Goal: Task Accomplishment & Management: Use online tool/utility

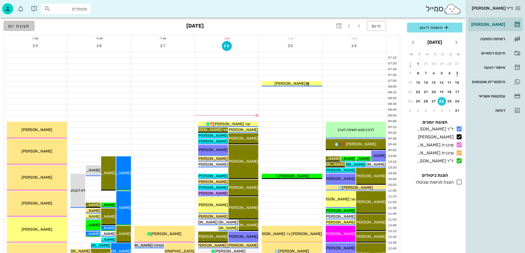
click at [20, 25] on span "תצוגת יום" at bounding box center [18, 25] width 21 height 5
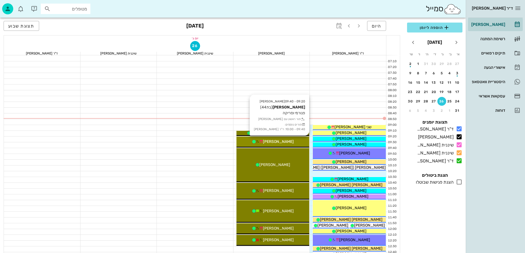
click at [297, 143] on div "[PERSON_NAME]" at bounding box center [272, 142] width 73 height 6
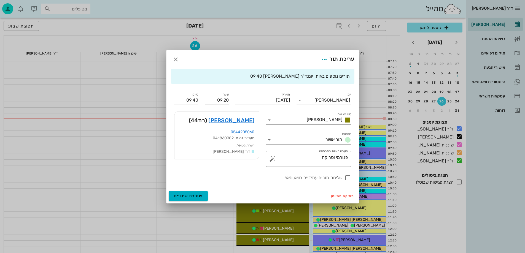
click at [216, 100] on input "09:20" at bounding box center [217, 100] width 24 height 9
click at [219, 111] on div "08:50" at bounding box center [216, 111] width 15 height 4
type input "08:50"
type input "09:10"
click at [191, 197] on span "שמירת שינויים" at bounding box center [188, 196] width 28 height 5
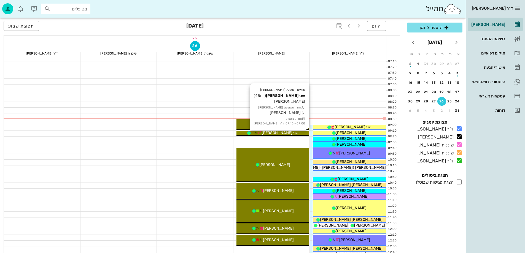
click at [300, 133] on div "שני [PERSON_NAME]" at bounding box center [272, 133] width 73 height 6
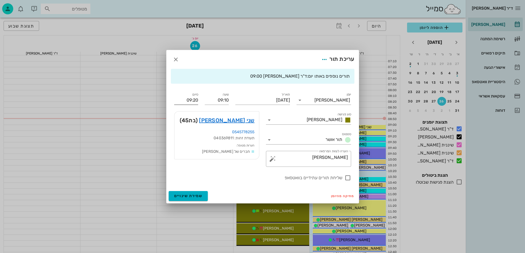
click at [185, 99] on input "09:20" at bounding box center [186, 100] width 24 height 9
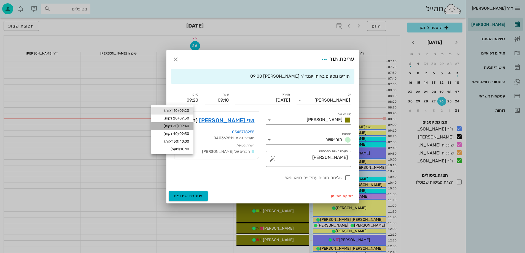
click at [187, 126] on div "09:40 (30 דקות)" at bounding box center [172, 126] width 33 height 4
type input "09:40"
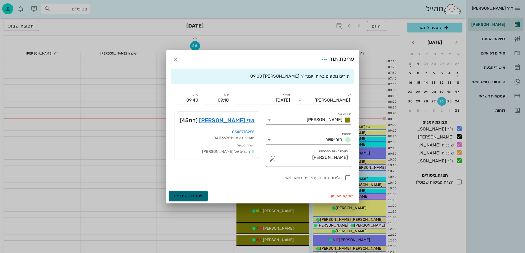
click at [197, 196] on span "שמירת שינויים" at bounding box center [188, 196] width 28 height 5
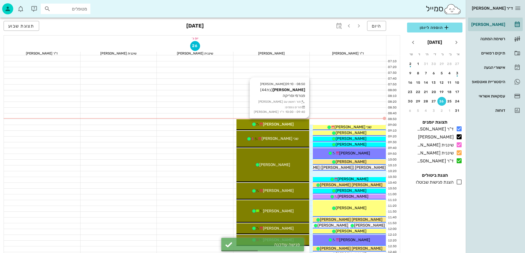
click at [305, 122] on div "[PERSON_NAME]" at bounding box center [272, 125] width 73 height 6
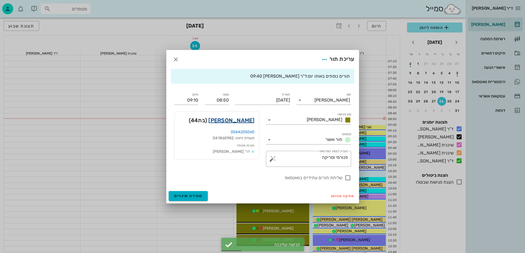
click at [245, 123] on link "[PERSON_NAME]" at bounding box center [231, 120] width 46 height 9
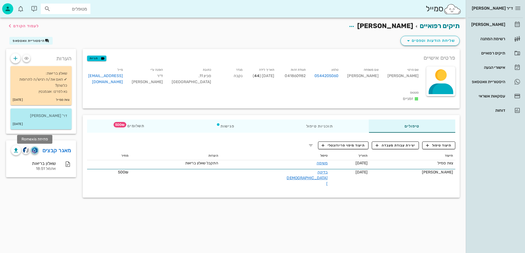
click at [36, 149] on img "button" at bounding box center [34, 150] width 5 height 6
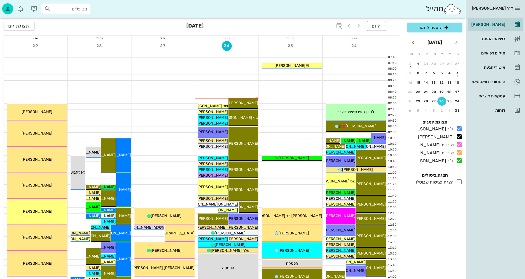
scroll to position [28, 0]
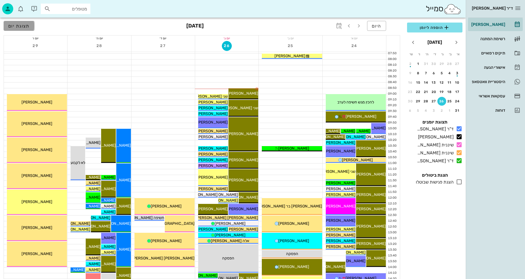
click at [29, 28] on button "תצוגת יום" at bounding box center [19, 26] width 31 height 10
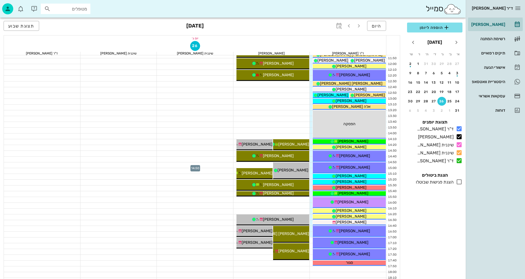
scroll to position [165, 0]
click at [292, 107] on div at bounding box center [271, 107] width 77 height 6
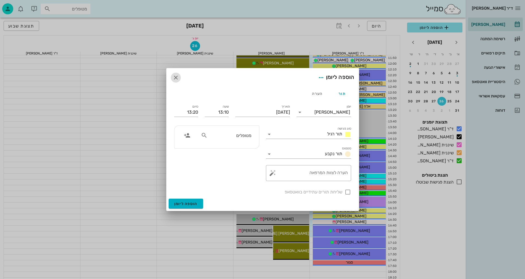
drag, startPoint x: 176, startPoint y: 78, endPoint x: 187, endPoint y: 108, distance: 31.9
click at [176, 77] on icon "button" at bounding box center [176, 77] width 7 height 7
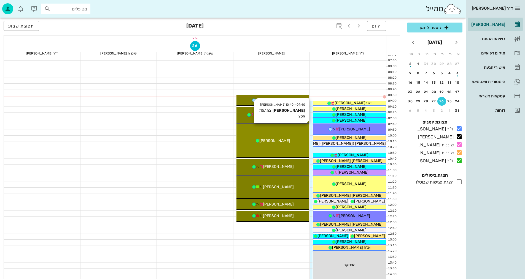
scroll to position [0, 0]
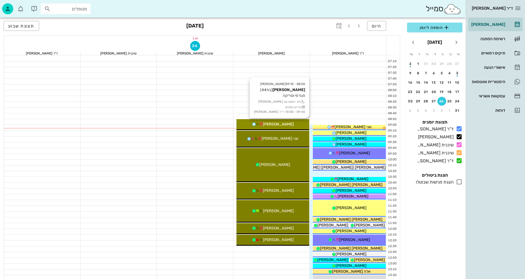
click at [293, 123] on div "[PERSON_NAME]" at bounding box center [272, 125] width 73 height 6
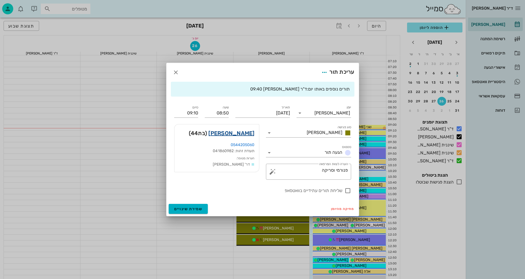
click at [239, 131] on link "[PERSON_NAME]" at bounding box center [231, 133] width 46 height 9
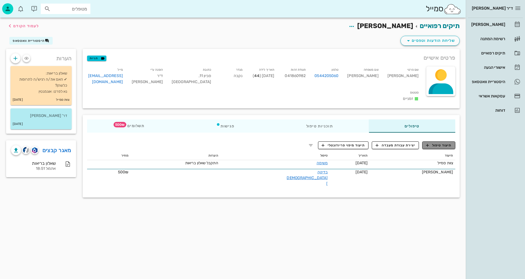
click at [442, 143] on span "תיעוד טיפול" at bounding box center [439, 145] width 26 height 5
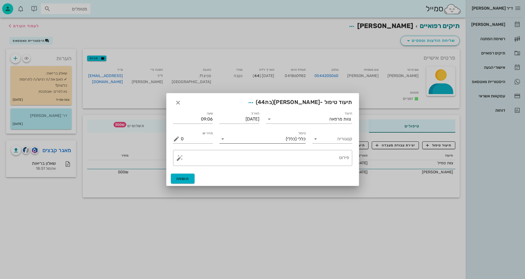
click at [224, 138] on icon at bounding box center [222, 139] width 7 height 7
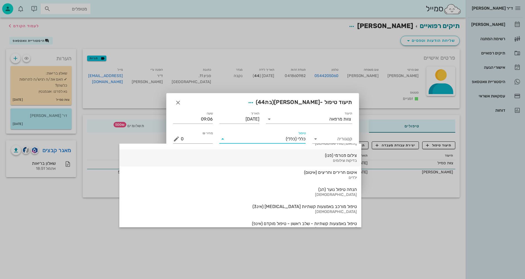
scroll to position [427, 0]
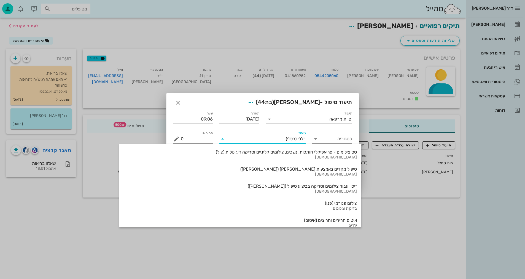
click at [325, 160] on textarea "פירוט" at bounding box center [265, 159] width 168 height 13
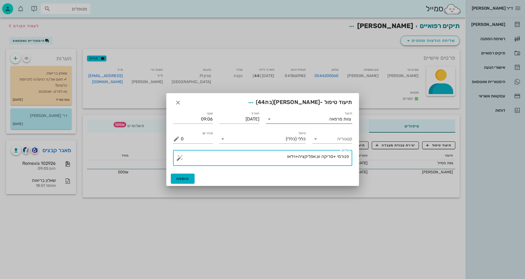
type textarea "פנורמי +סריקה וצ.אפליקציה+וידאו"
click at [344, 119] on div "צוות מרפאה" at bounding box center [340, 119] width 22 height 5
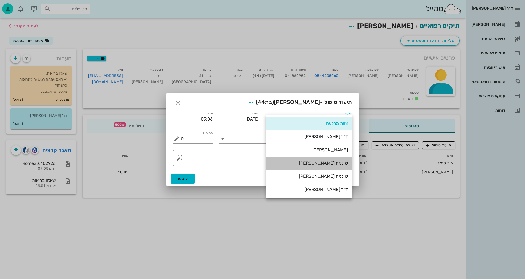
click at [334, 163] on div "שיננית [PERSON_NAME]" at bounding box center [308, 163] width 77 height 5
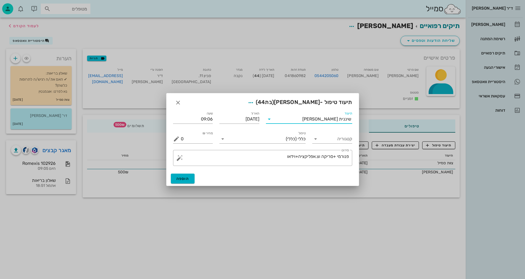
click at [172, 173] on div "הוספה" at bounding box center [262, 179] width 192 height 14
click at [181, 180] on span "הוספה" at bounding box center [182, 179] width 13 height 5
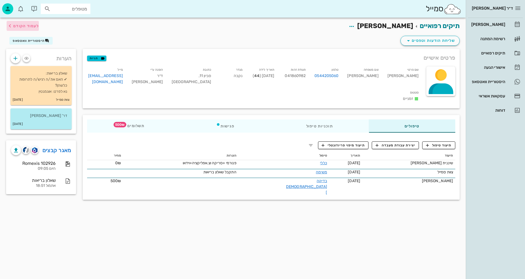
click at [31, 24] on span "לעמוד הקודם" at bounding box center [26, 26] width 26 height 5
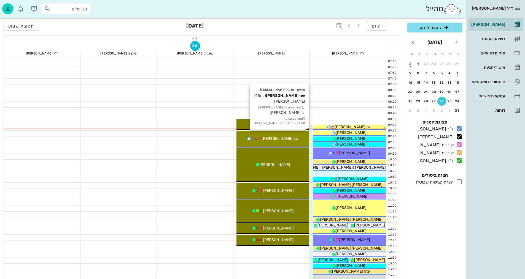
click at [287, 138] on div "שני [PERSON_NAME]" at bounding box center [272, 139] width 73 height 6
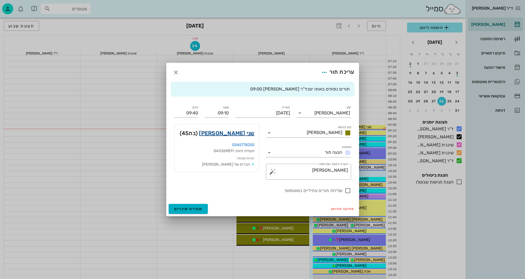
click at [248, 135] on link "שני [PERSON_NAME]" at bounding box center [226, 133] width 55 height 9
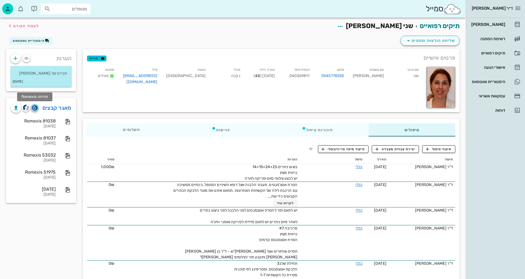
click at [37, 107] on img "button" at bounding box center [34, 108] width 5 height 6
click at [24, 26] on span "לעמוד הקודם" at bounding box center [26, 26] width 26 height 5
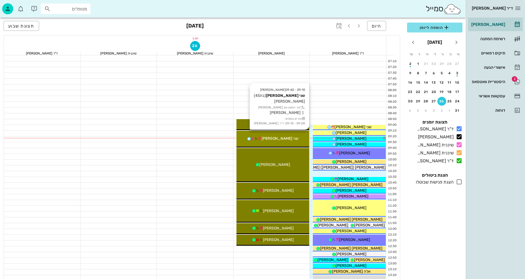
click at [281, 142] on div "09:10 - 09:40 [PERSON_NAME] שני [PERSON_NAME] (בת 45 ) [PERSON_NAME] תור ראשון …" at bounding box center [272, 139] width 73 height 17
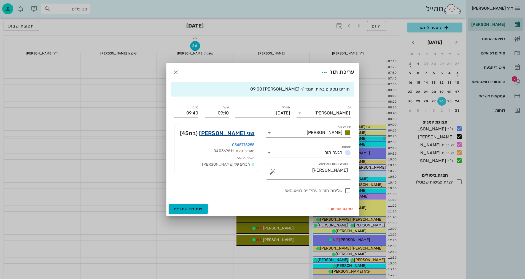
click at [244, 133] on link "שני [PERSON_NAME]" at bounding box center [226, 133] width 55 height 9
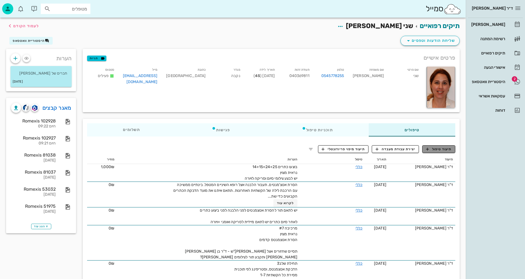
click at [440, 152] on span "תיעוד טיפול" at bounding box center [439, 149] width 26 height 5
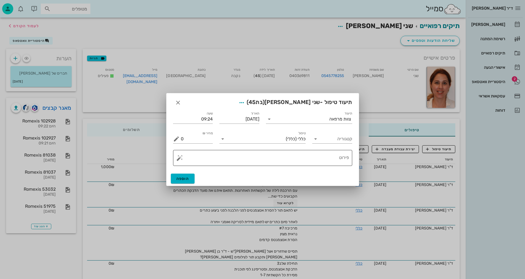
click at [310, 156] on textarea "פירוט" at bounding box center [265, 159] width 168 height 13
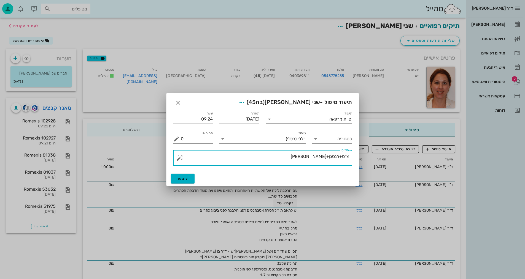
type textarea "צ"ס+רנטגן+[PERSON_NAME]"
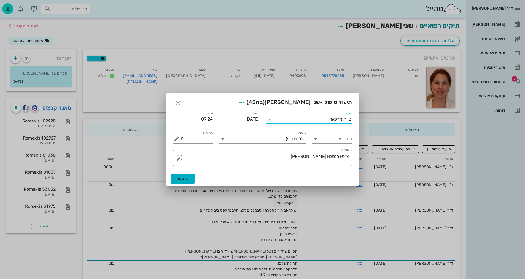
click at [303, 122] on input "תיעוד" at bounding box center [302, 119] width 56 height 9
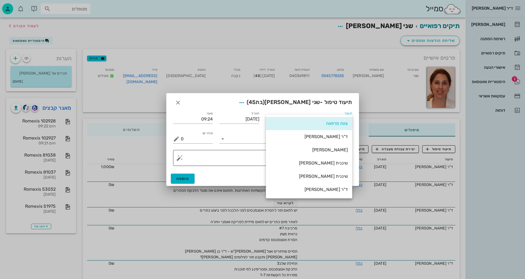
click at [331, 163] on div "שיננית [PERSON_NAME]" at bounding box center [308, 163] width 77 height 5
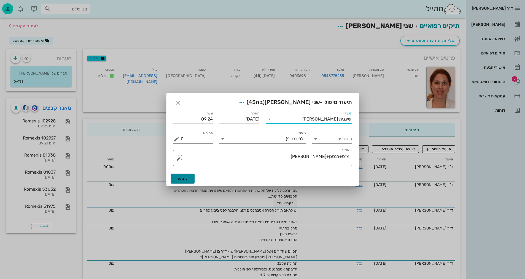
click at [181, 179] on span "הוספה" at bounding box center [182, 179] width 13 height 5
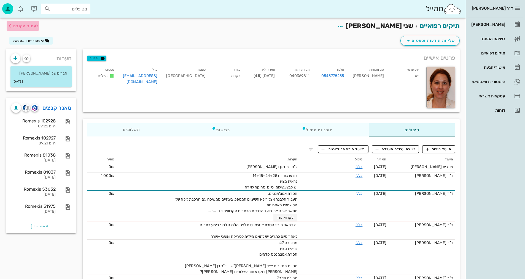
click at [33, 28] on span "לעמוד הקודם" at bounding box center [26, 26] width 26 height 5
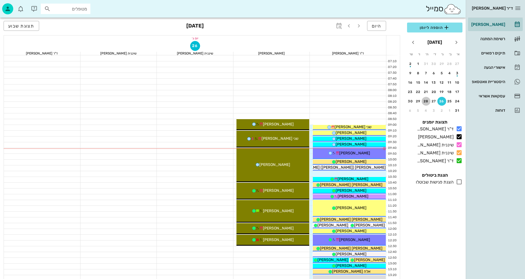
click at [428, 101] on div "28" at bounding box center [426, 102] width 9 height 4
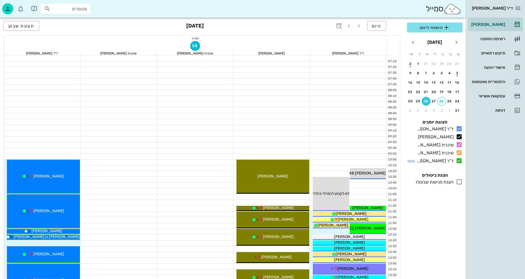
click at [459, 161] on icon at bounding box center [459, 161] width 7 height 7
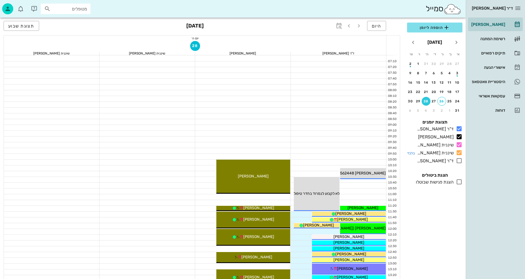
click at [459, 154] on icon at bounding box center [459, 153] width 7 height 7
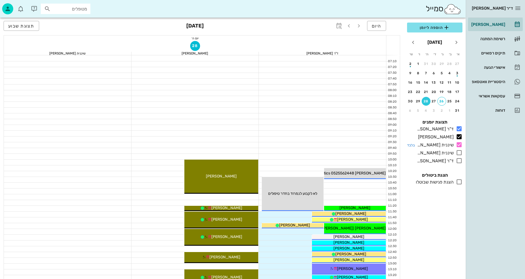
click at [459, 144] on icon at bounding box center [459, 145] width 7 height 7
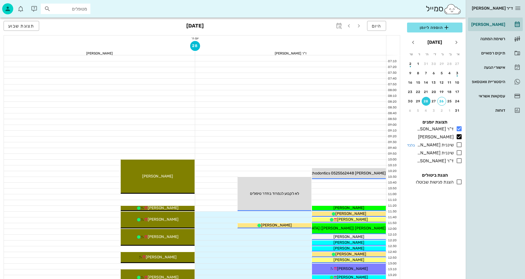
click at [458, 146] on icon at bounding box center [459, 145] width 7 height 7
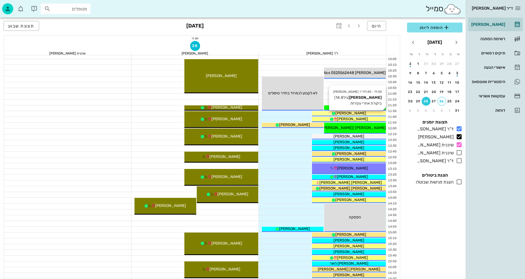
scroll to position [110, 0]
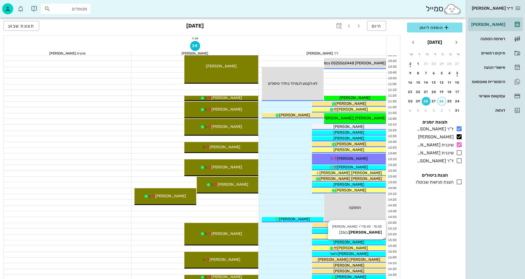
click at [362, 242] on div "[PERSON_NAME]" at bounding box center [349, 243] width 74 height 6
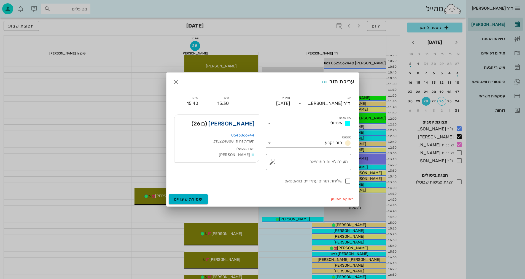
click at [249, 122] on link "[PERSON_NAME]" at bounding box center [231, 123] width 46 height 9
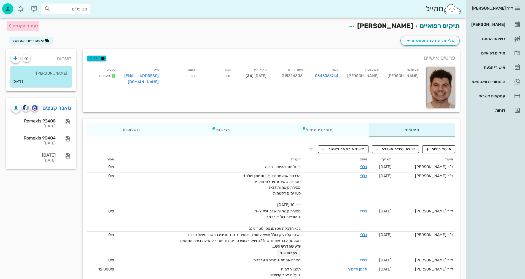
drag, startPoint x: 18, startPoint y: 25, endPoint x: 201, endPoint y: 4, distance: 184.1
click at [18, 25] on span "לעמוד הקודם" at bounding box center [26, 26] width 26 height 5
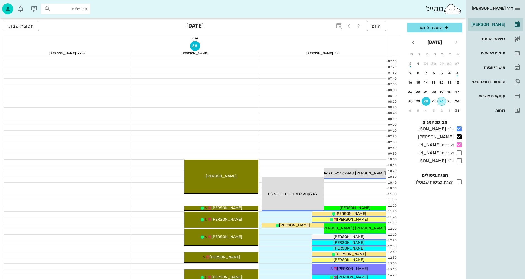
click at [441, 103] on div "26" at bounding box center [442, 102] width 8 height 4
